Goal: Task Accomplishment & Management: Manage account settings

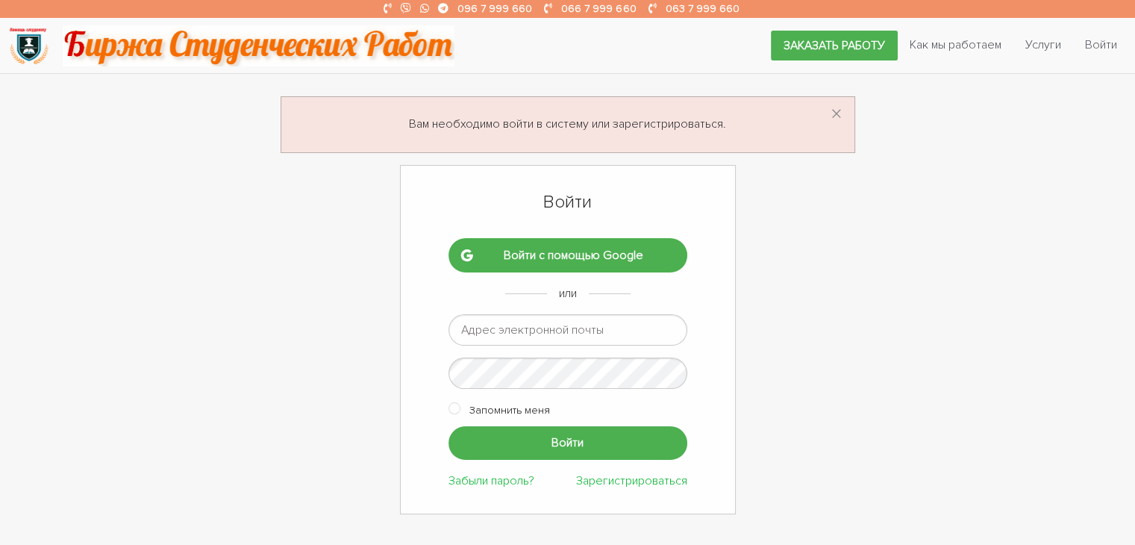
click at [636, 330] on input "email" at bounding box center [567, 329] width 239 height 31
type input "romashka13052015@gmail.com"
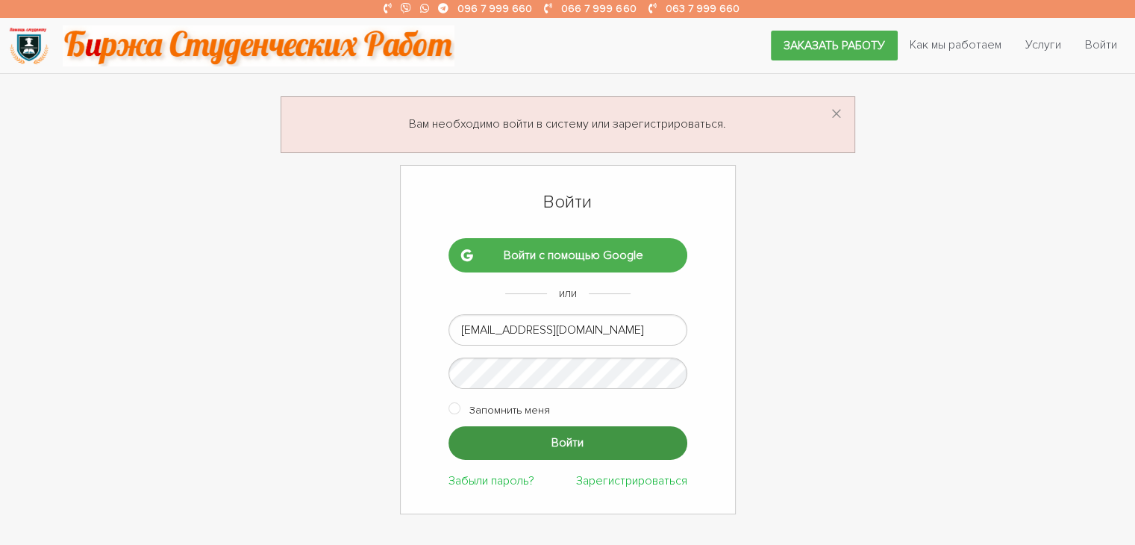
click at [605, 439] on input "Войти" at bounding box center [567, 443] width 239 height 34
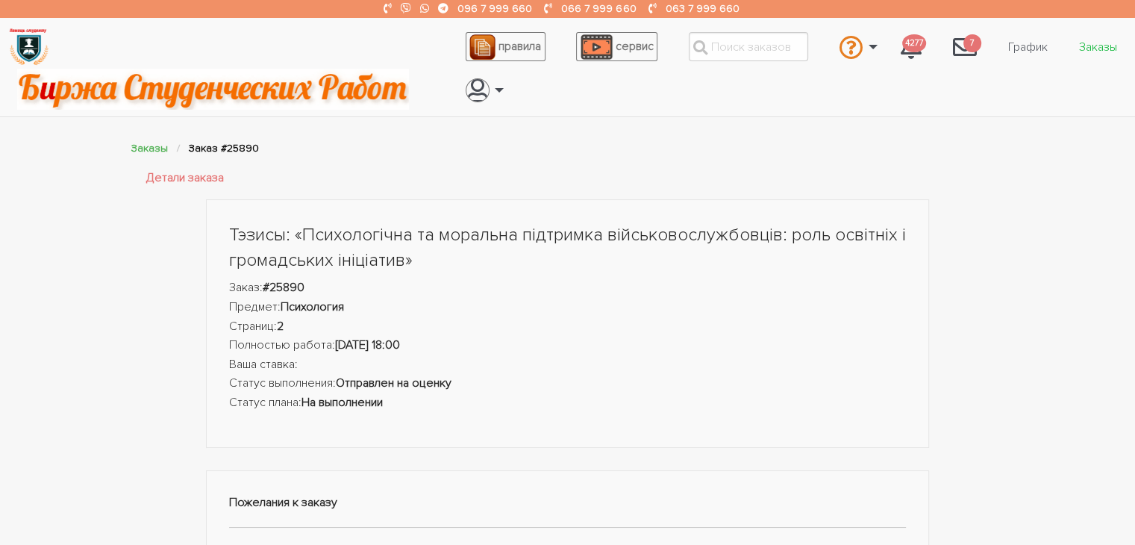
click at [1080, 46] on link "Заказы" at bounding box center [1098, 47] width 62 height 28
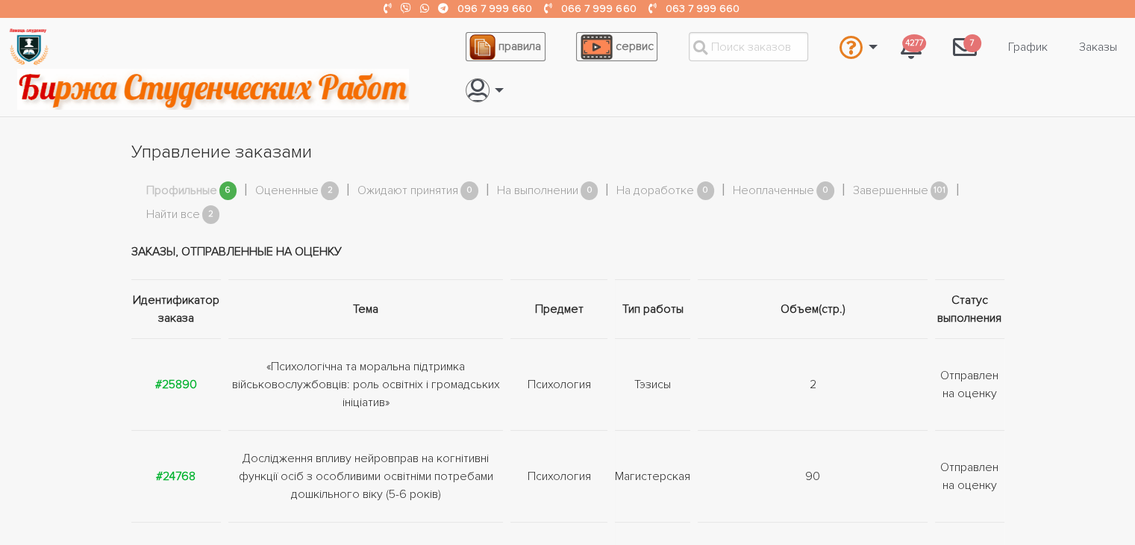
click at [192, 195] on link "Профильные" at bounding box center [181, 190] width 71 height 19
click at [198, 209] on link "Найти все" at bounding box center [173, 214] width 54 height 19
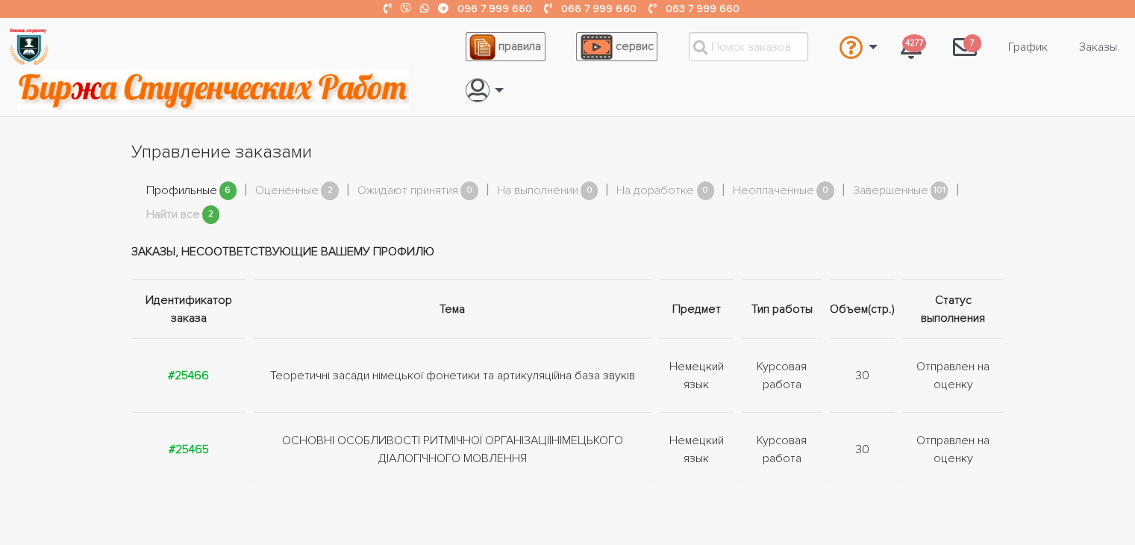
click at [175, 196] on link "Профильные" at bounding box center [181, 190] width 71 height 19
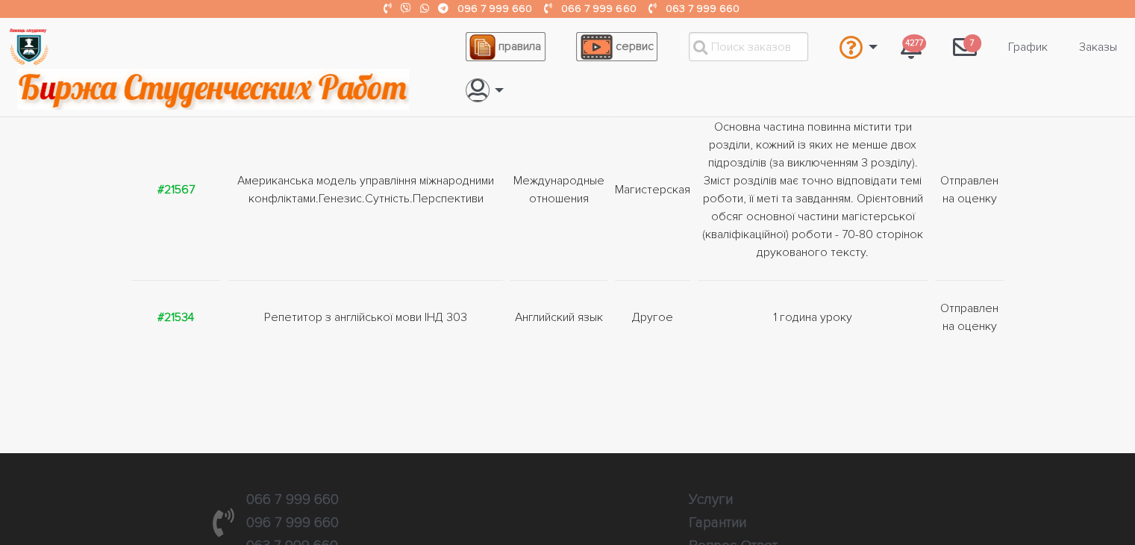
scroll to position [597, 0]
